Goal: Information Seeking & Learning: Learn about a topic

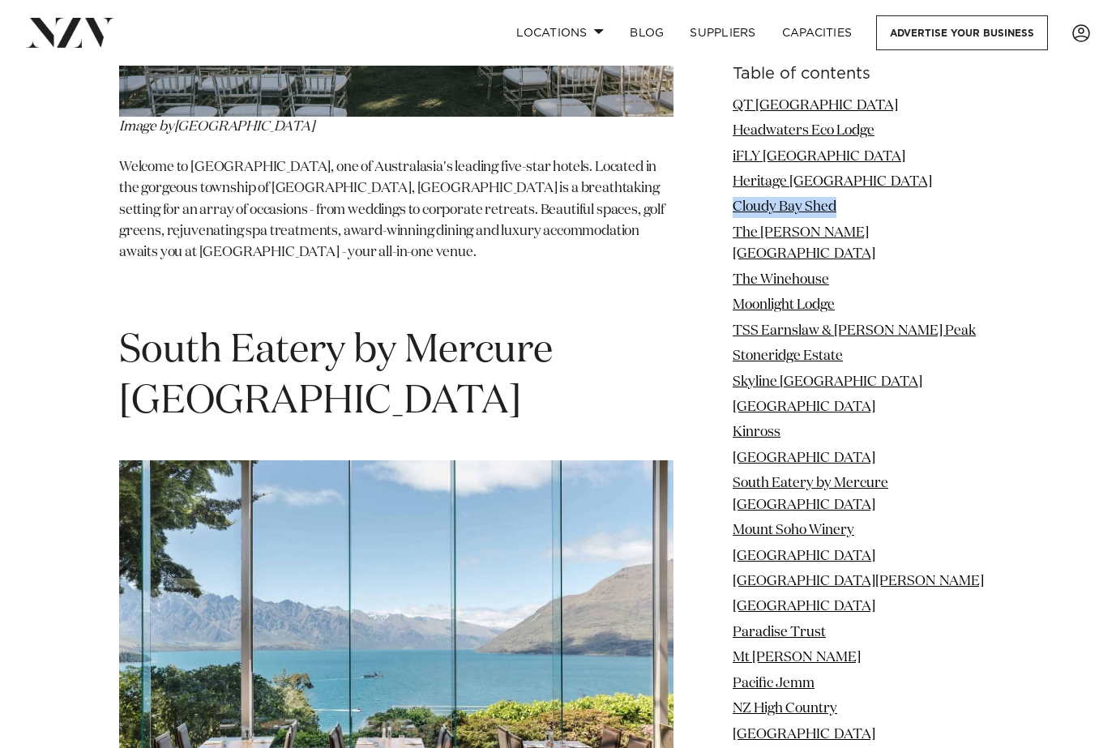
scroll to position [10898, 0]
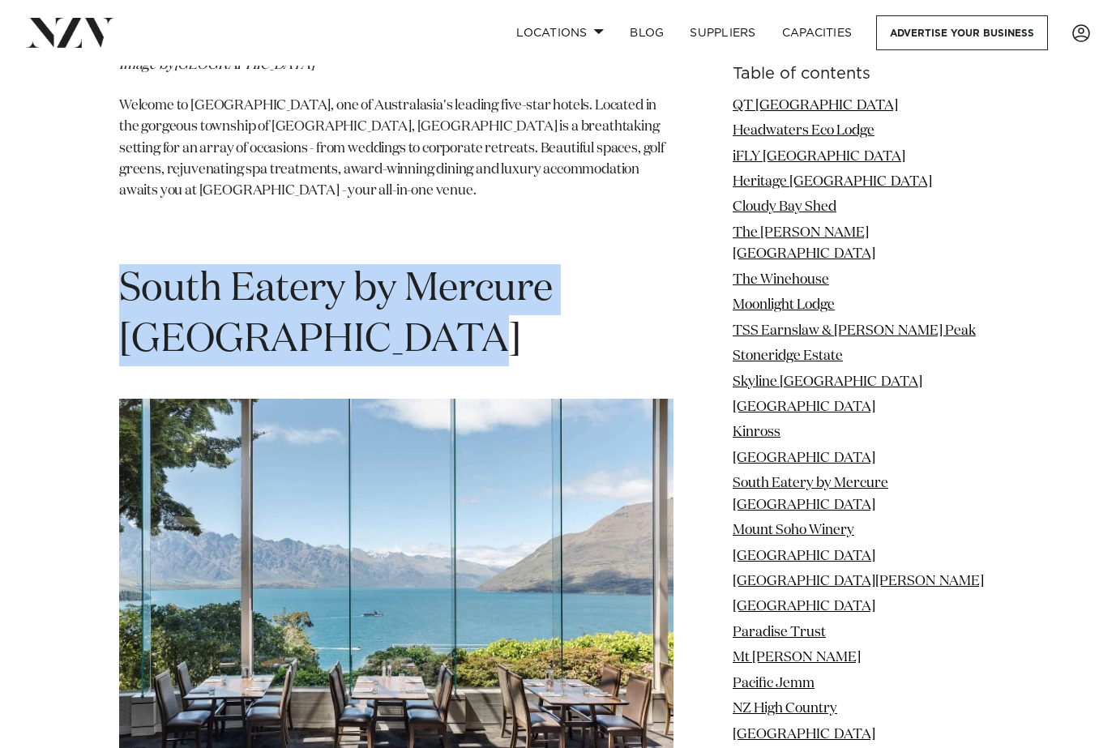
drag, startPoint x: 148, startPoint y: 93, endPoint x: 454, endPoint y: 135, distance: 308.5
click at [454, 264] on h1 "South Eatery by Mercure [GEOGRAPHIC_DATA]" at bounding box center [396, 315] width 555 height 102
drag, startPoint x: 465, startPoint y: 153, endPoint x: 113, endPoint y: 77, distance: 360.0
copy h1 "South Eatery by Mercure [GEOGRAPHIC_DATA]"
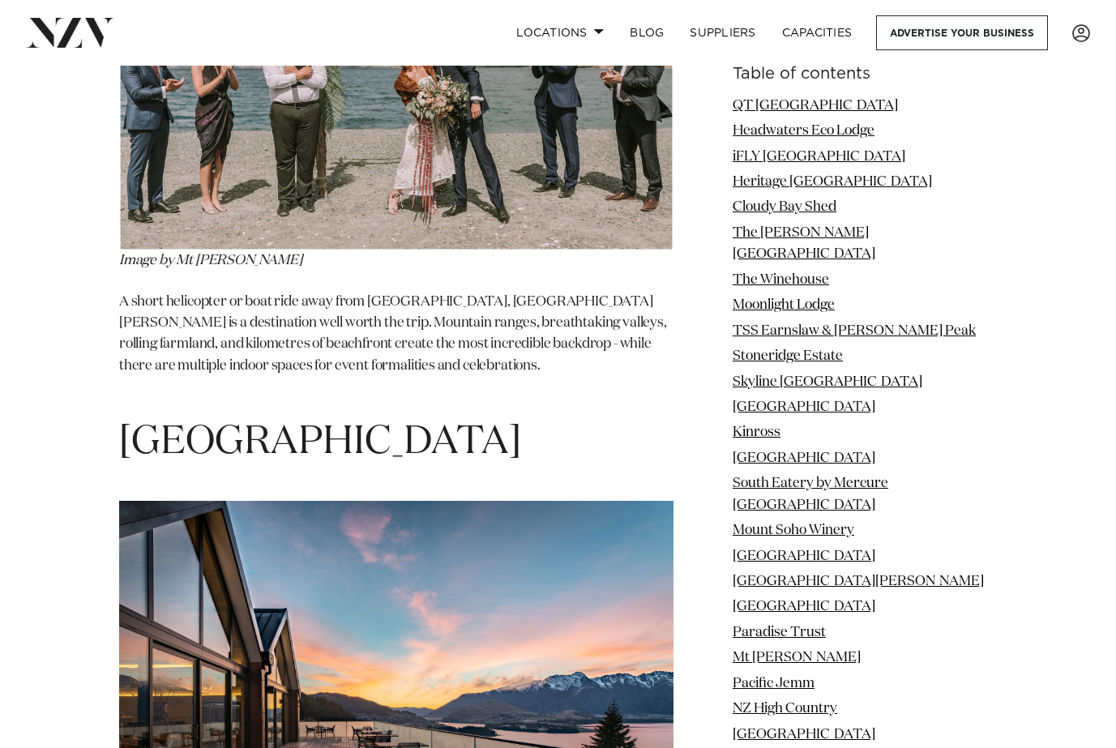
scroll to position [13430, 0]
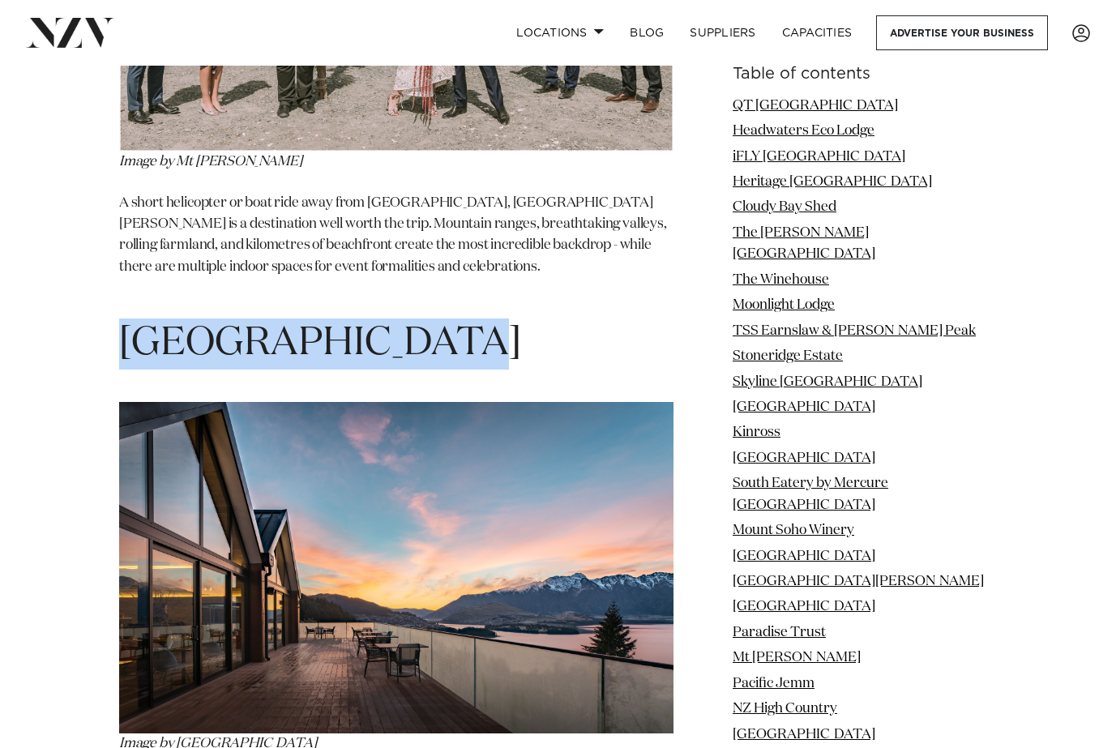
drag, startPoint x: 484, startPoint y: 75, endPoint x: 104, endPoint y: 89, distance: 380.5
copy span "[GEOGRAPHIC_DATA]"
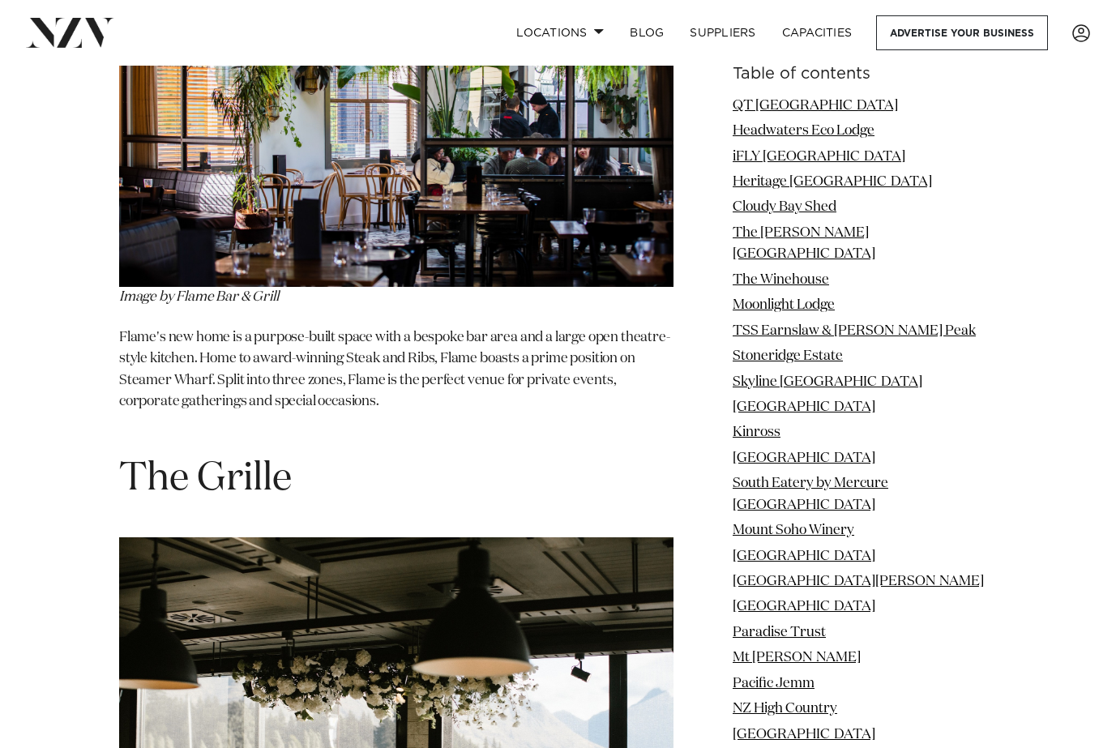
scroll to position [18400, 0]
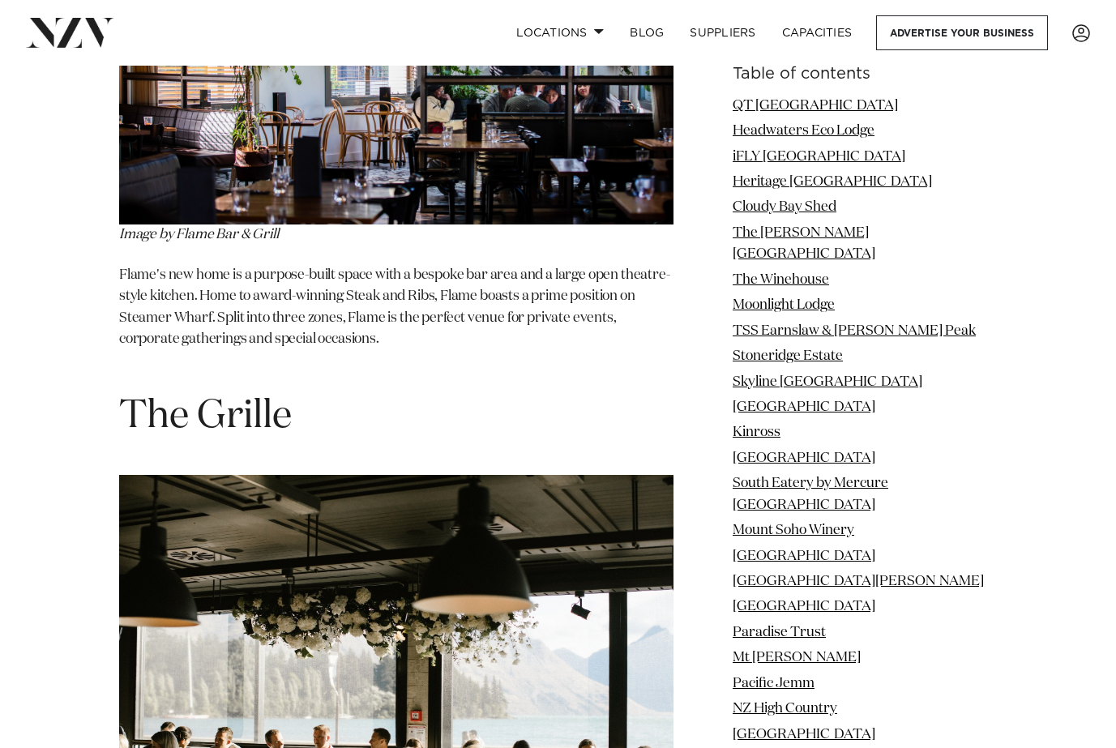
drag, startPoint x: 108, startPoint y: 84, endPoint x: 116, endPoint y: 85, distance: 8.3
drag, startPoint x: 112, startPoint y: 83, endPoint x: 339, endPoint y: 92, distance: 227.2
copy span "The Grille"
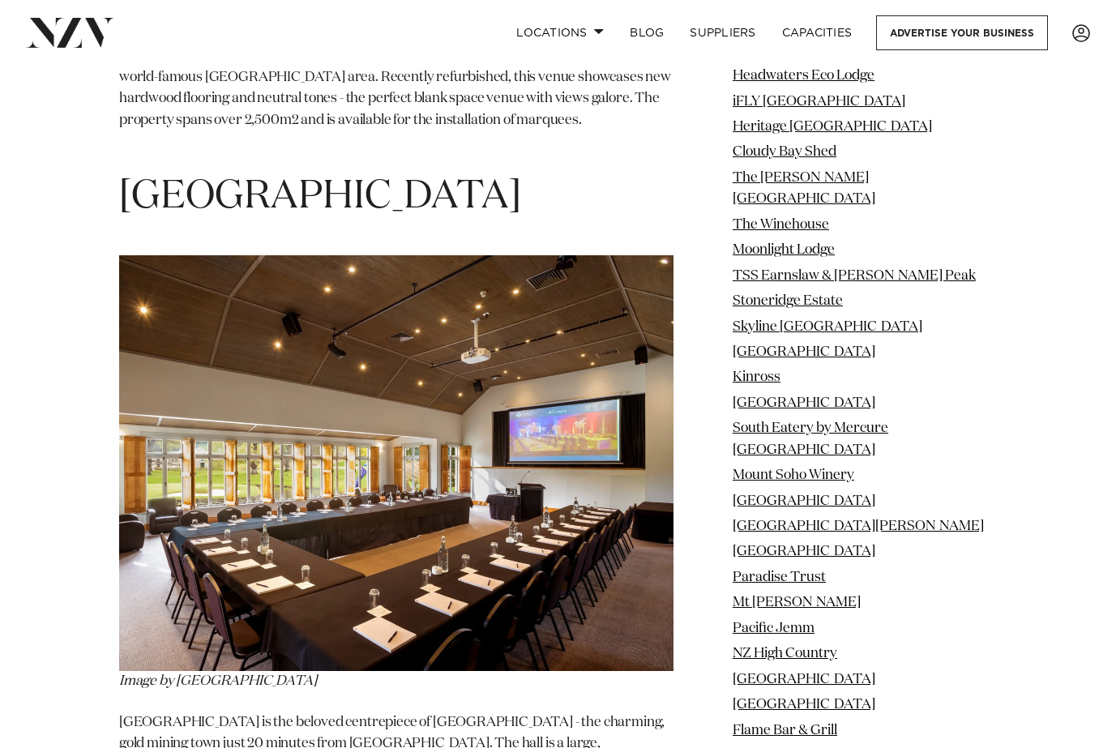
scroll to position [20804, 0]
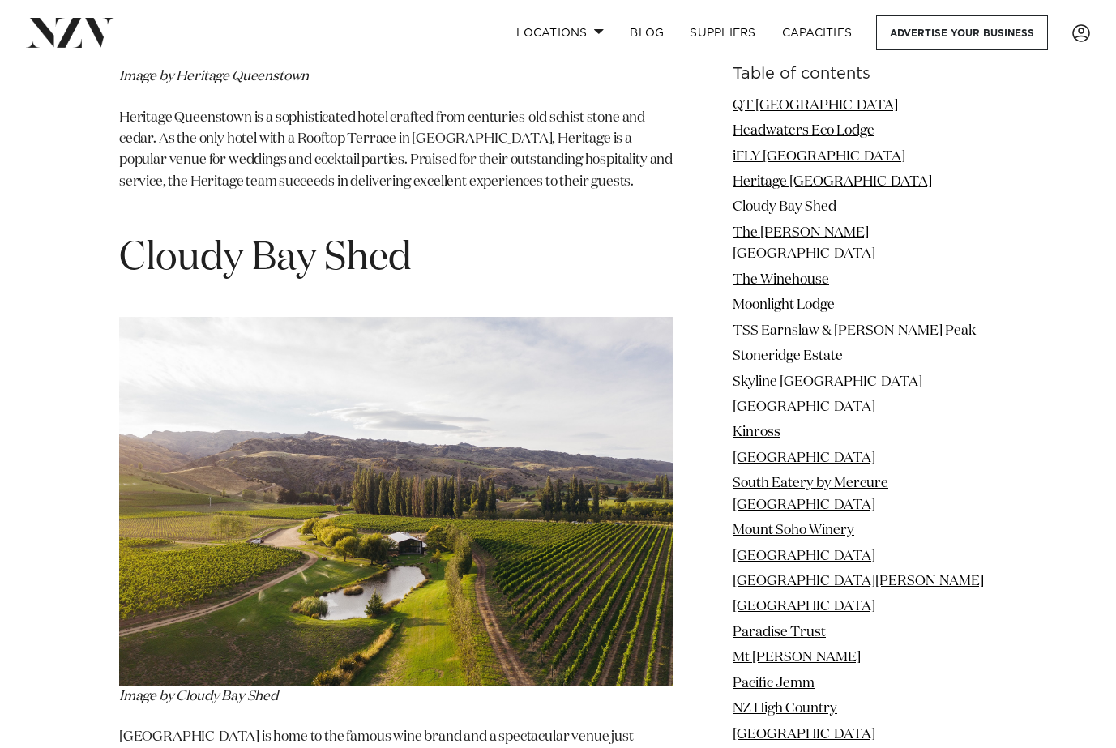
scroll to position [4412, 0]
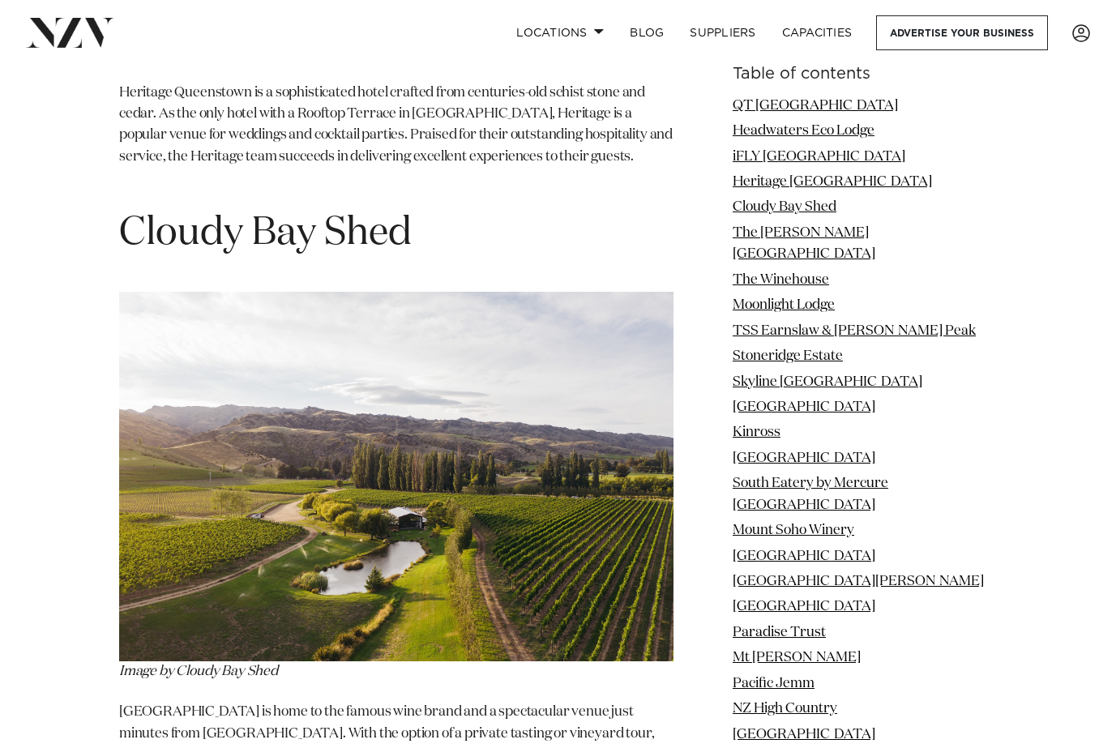
click at [273, 208] on h1 "Cloudy Bay Shed" at bounding box center [396, 233] width 555 height 51
click at [778, 201] on link "Cloudy Bay Shed" at bounding box center [785, 208] width 104 height 14
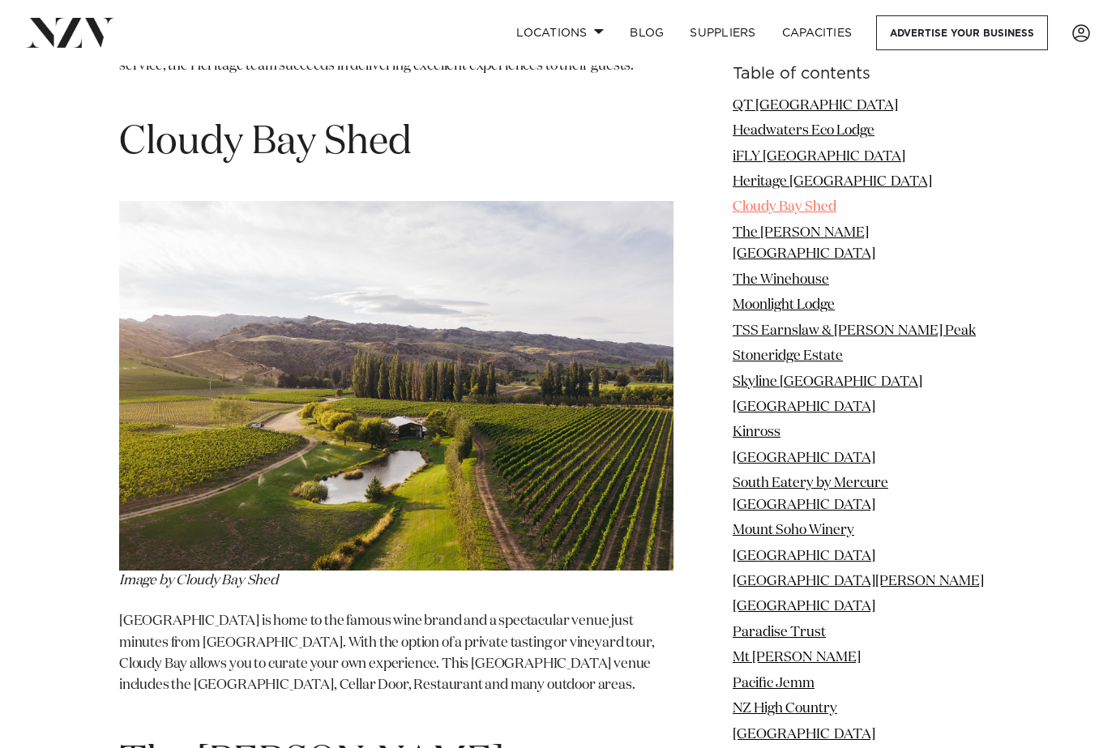
scroll to position [4503, 0]
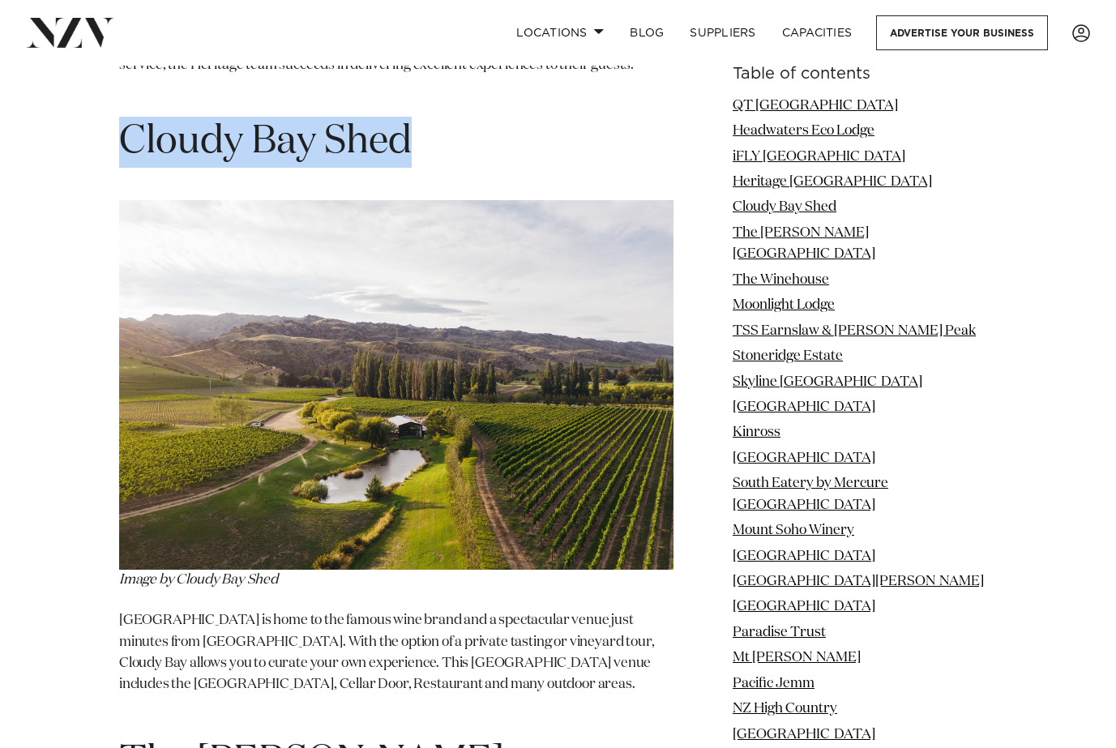
drag, startPoint x: 452, startPoint y: 71, endPoint x: 121, endPoint y: 79, distance: 330.9
click at [124, 117] on h1 "Cloudy Bay Shed" at bounding box center [396, 142] width 555 height 51
copy h1 "Cloudy Bay Shed"
